Goal: Navigation & Orientation: Find specific page/section

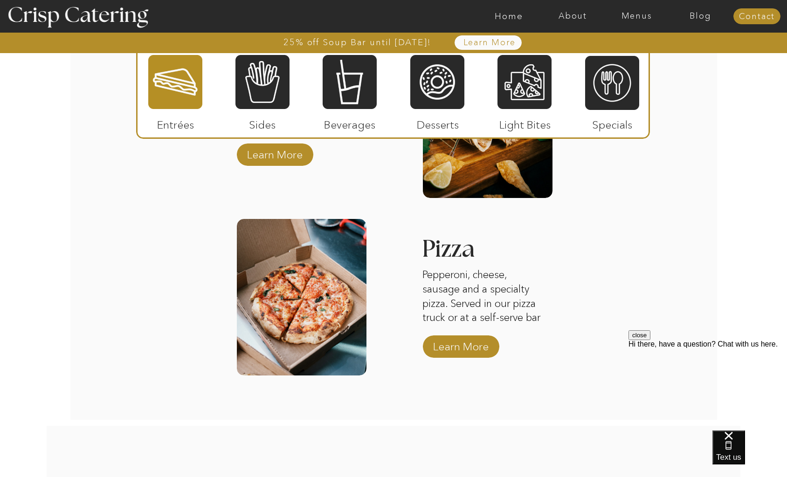
scroll to position [1557, 0]
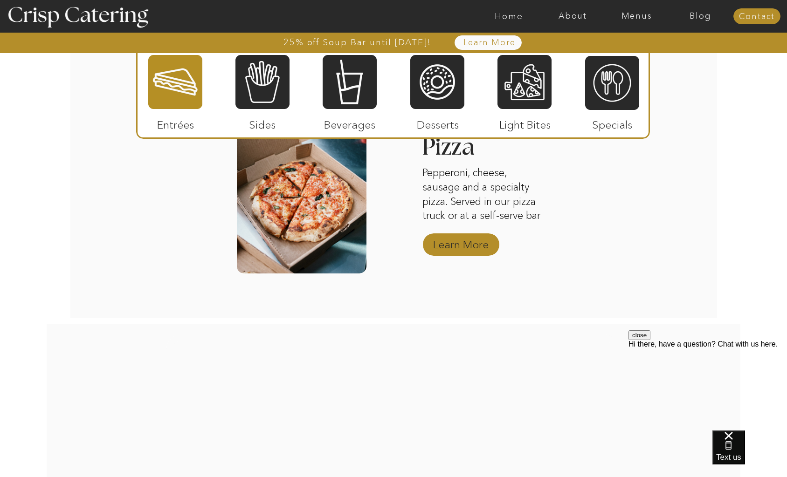
click at [452, 249] on p "Learn More" at bounding box center [461, 242] width 62 height 27
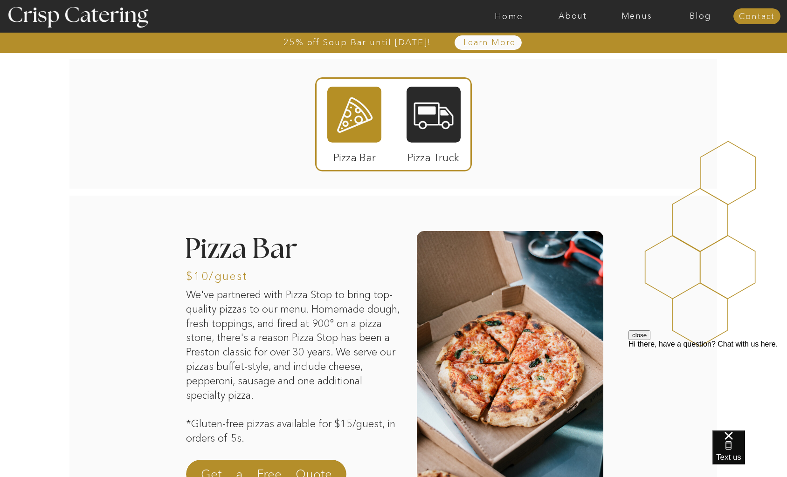
scroll to position [3, 0]
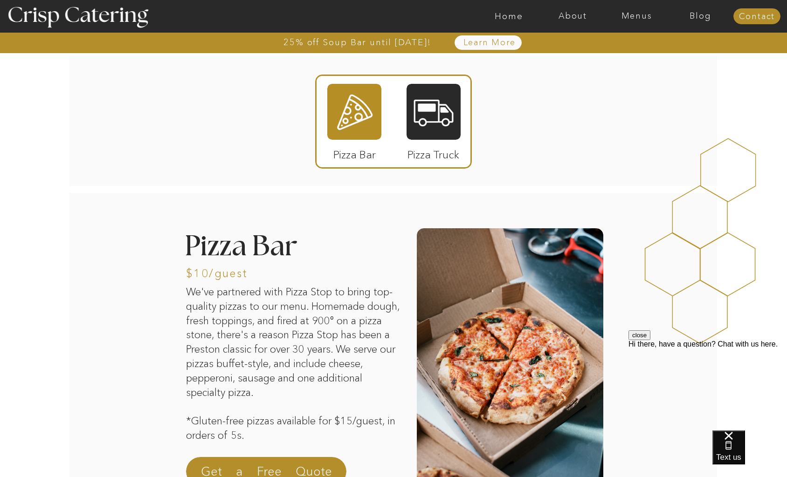
click at [347, 117] on div at bounding box center [354, 112] width 54 height 56
click at [441, 116] on div at bounding box center [433, 112] width 54 height 56
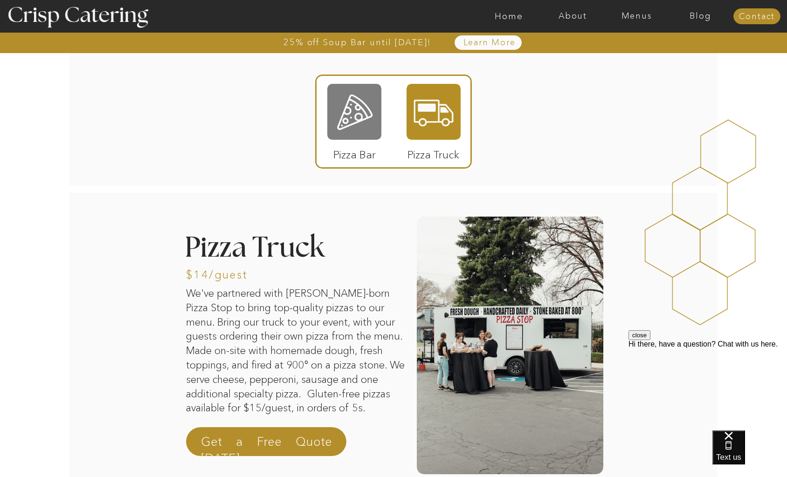
click at [365, 113] on div at bounding box center [354, 112] width 54 height 56
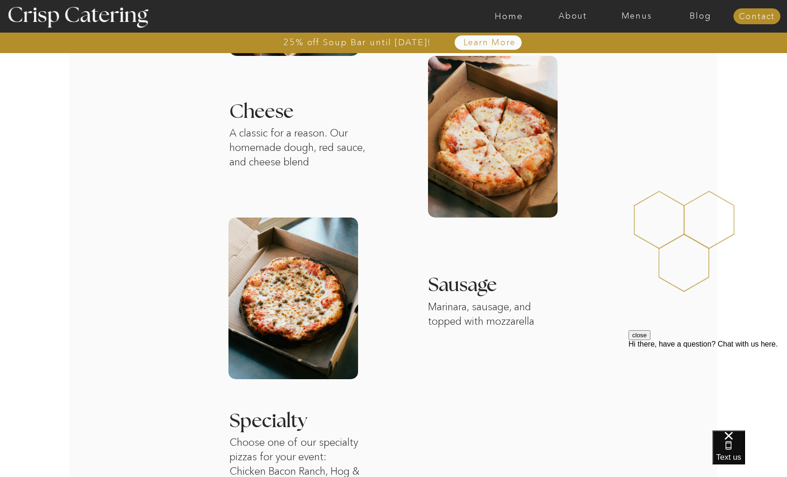
scroll to position [989, 0]
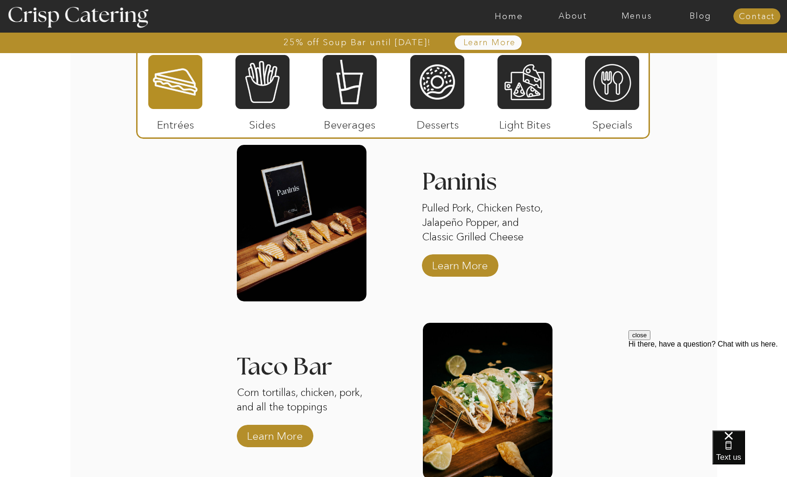
scroll to position [1238, 0]
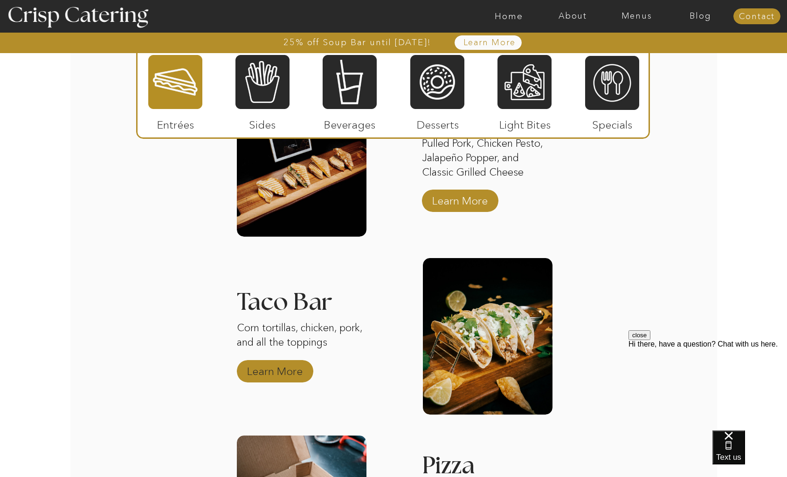
click at [277, 367] on p "Learn More" at bounding box center [275, 369] width 62 height 27
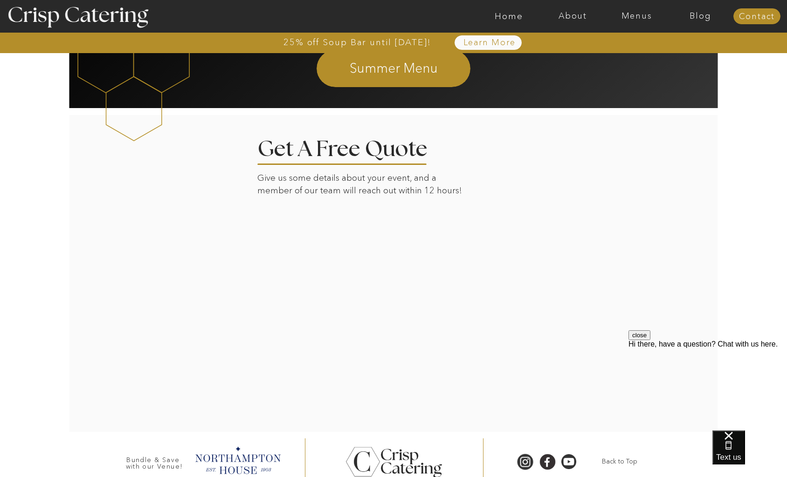
scroll to position [964, 0]
